Goal: Navigation & Orientation: Find specific page/section

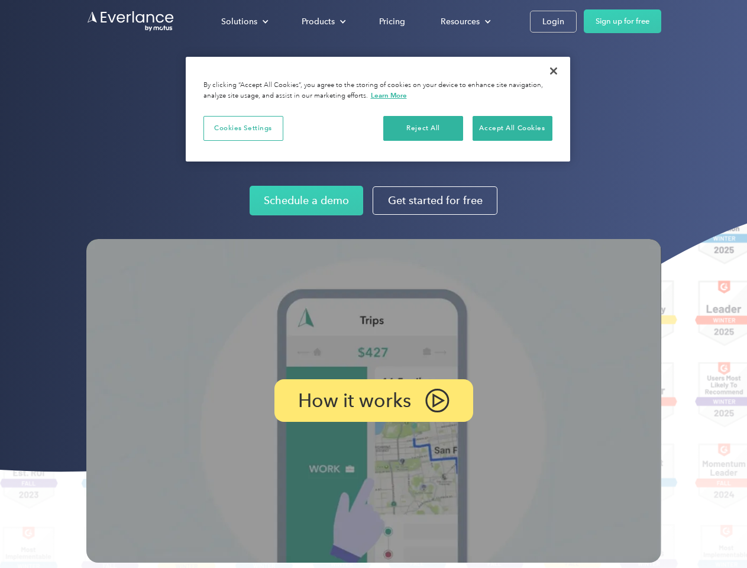
click at [373, 284] on img at bounding box center [373, 400] width 575 height 323
click at [244, 21] on div "Solutions" at bounding box center [239, 21] width 36 height 15
